Goal: Task Accomplishment & Management: Manage account settings

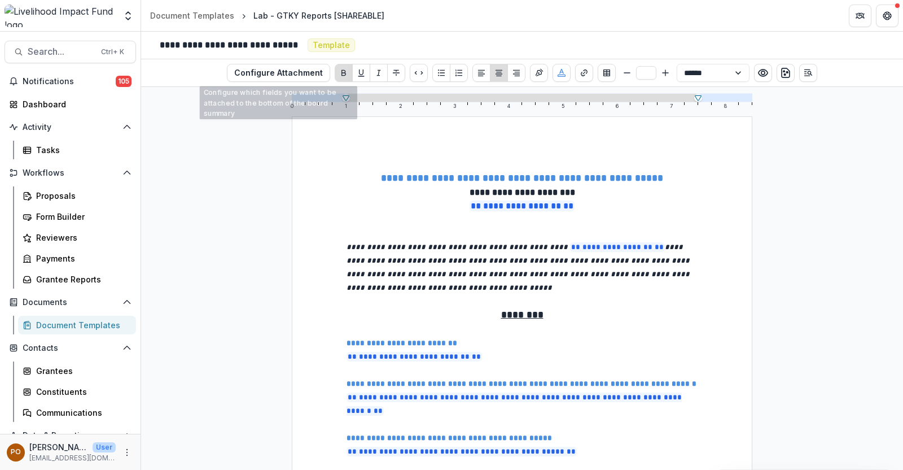
select select "**********"
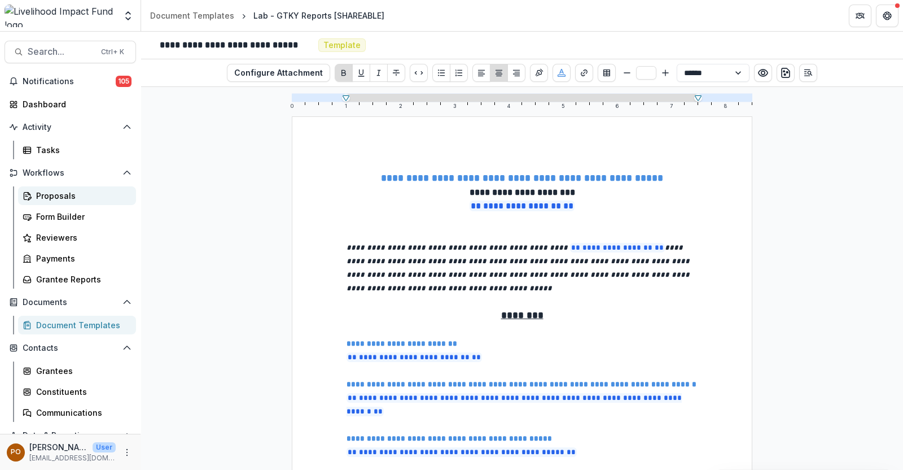
click at [95, 190] on div "Proposals" at bounding box center [81, 196] width 91 height 12
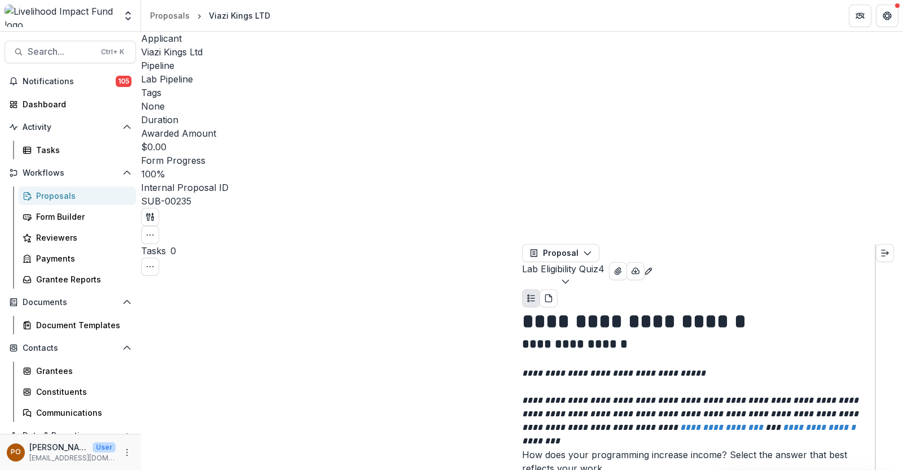
select select "**********"
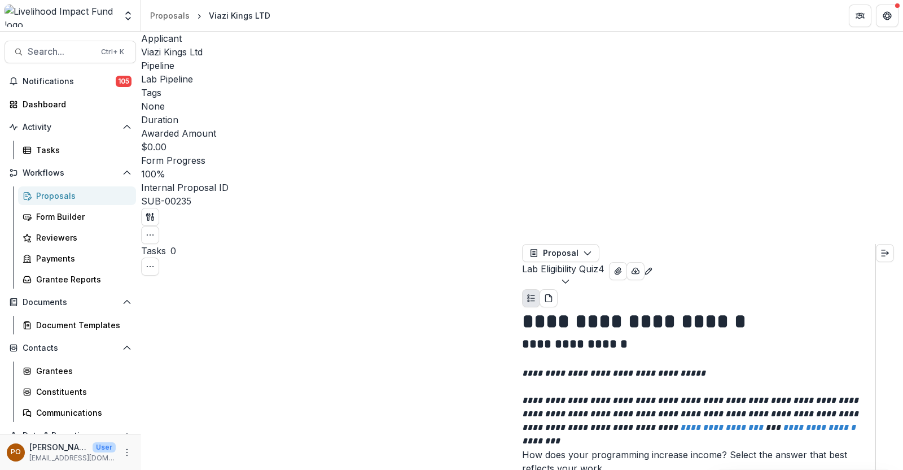
scroll to position [282, 0]
